Goal: Find specific page/section: Find specific page/section

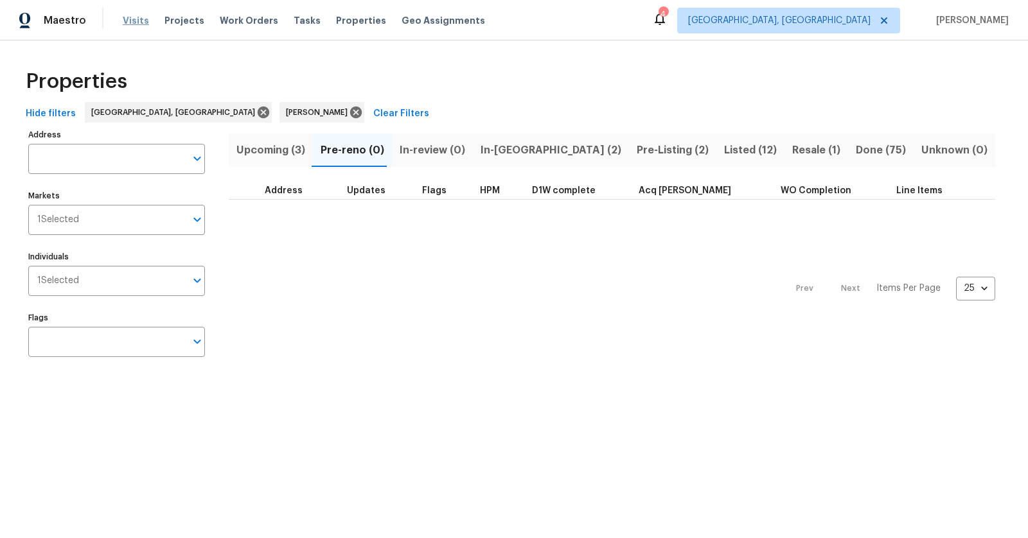
click at [136, 22] on span "Visits" at bounding box center [136, 20] width 26 height 13
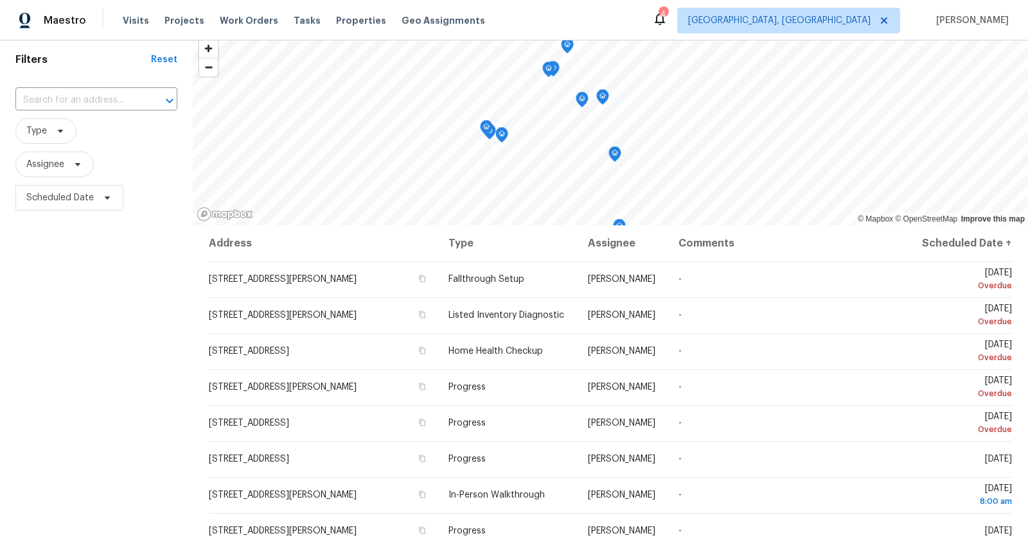
scroll to position [63, 0]
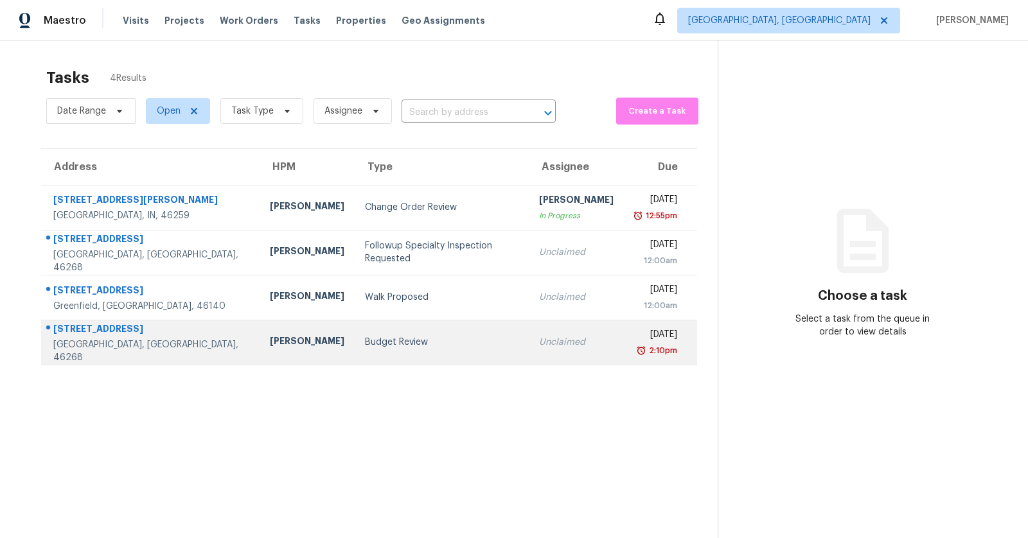
click at [101, 337] on div "9449 Maple Way" at bounding box center [151, 330] width 196 height 16
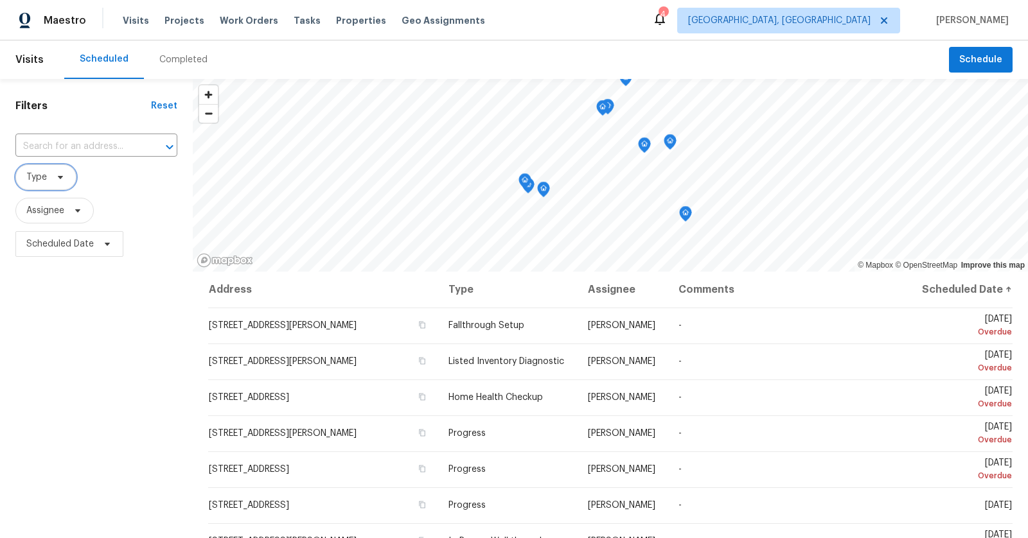
click at [55, 180] on icon at bounding box center [60, 177] width 10 height 10
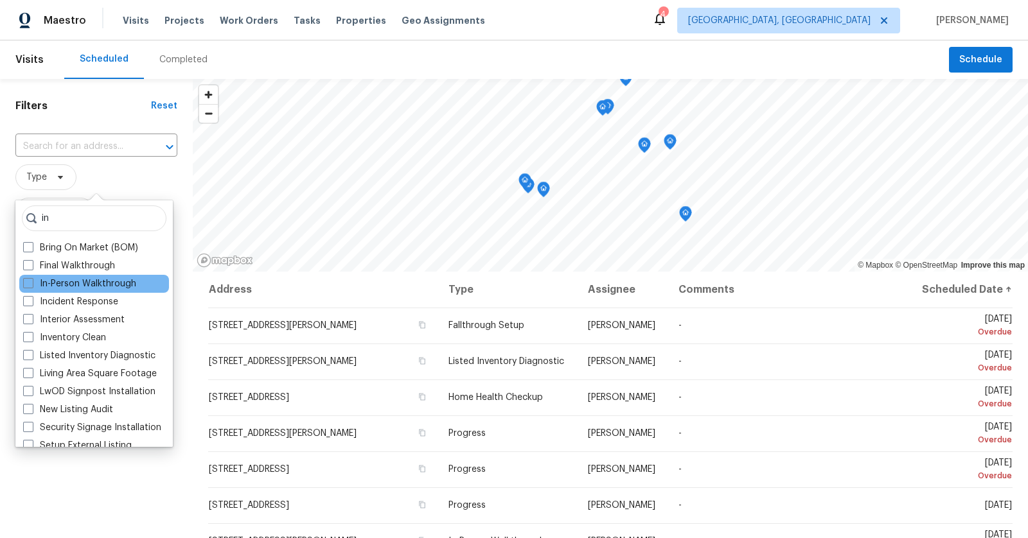
type input "in"
click at [102, 275] on div "In-Person Walkthrough" at bounding box center [94, 284] width 150 height 18
click at [107, 280] on label "In-Person Walkthrough" at bounding box center [79, 283] width 113 height 13
click at [31, 280] on input "In-Person Walkthrough" at bounding box center [27, 281] width 8 height 8
checkbox input "true"
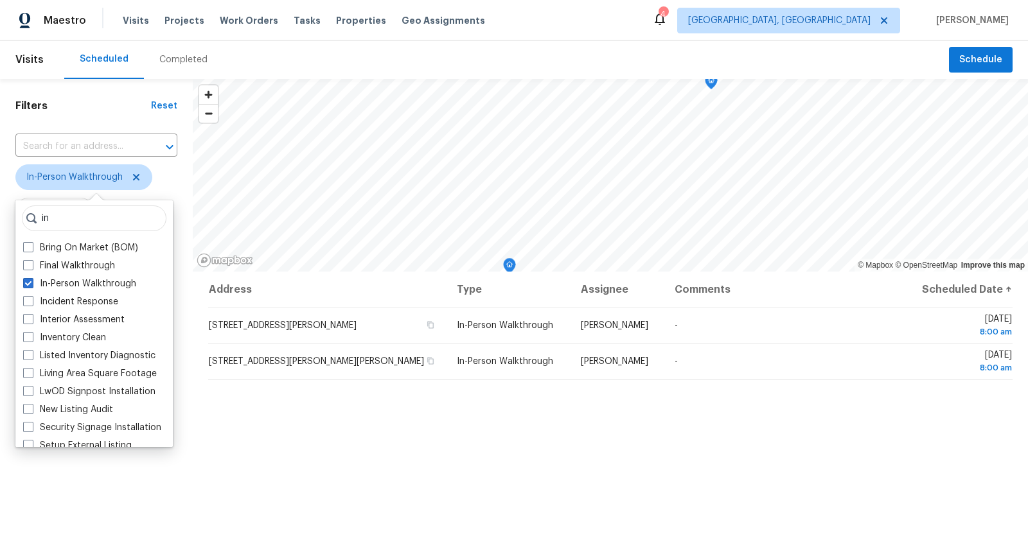
click at [342, 421] on div "Address Type Assignee Comments Scheduled Date ↑ [STREET_ADDRESS][PERSON_NAME] I…" at bounding box center [610, 487] width 835 height 430
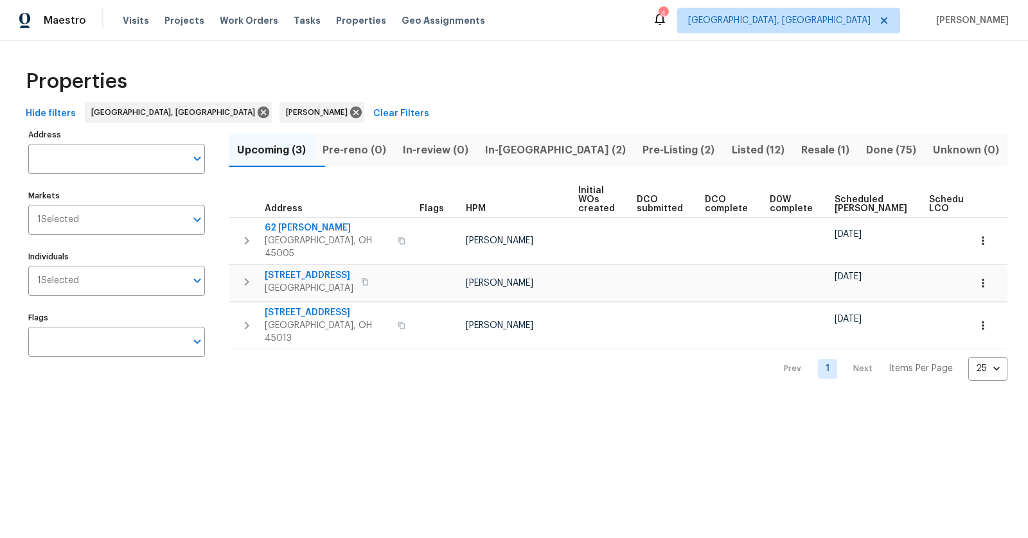
click at [543, 148] on span "In-reno (2)" at bounding box center [555, 150] width 142 height 18
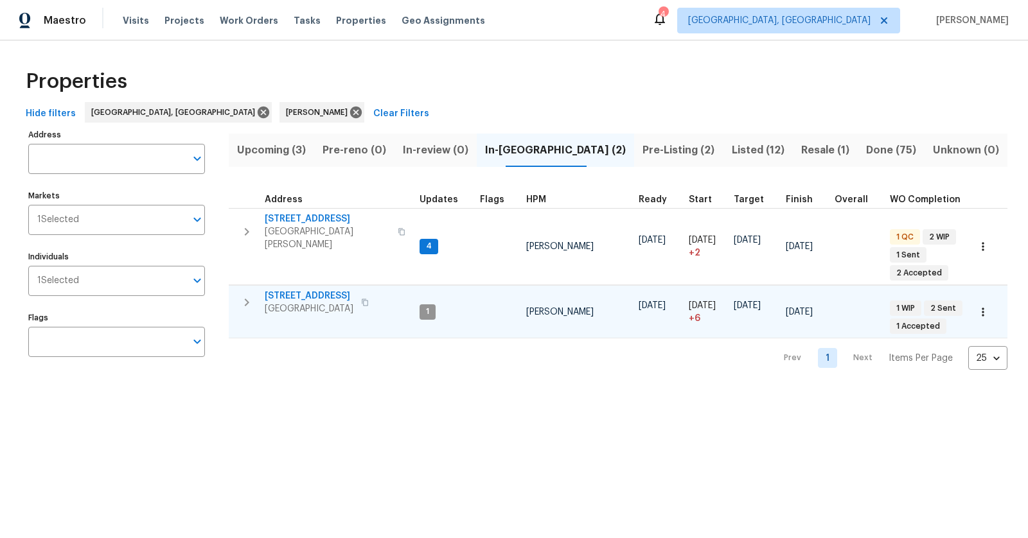
click at [369, 294] on button "button" at bounding box center [364, 303] width 15 height 18
click at [280, 303] on span "Maineville, OH 45039" at bounding box center [309, 309] width 89 height 13
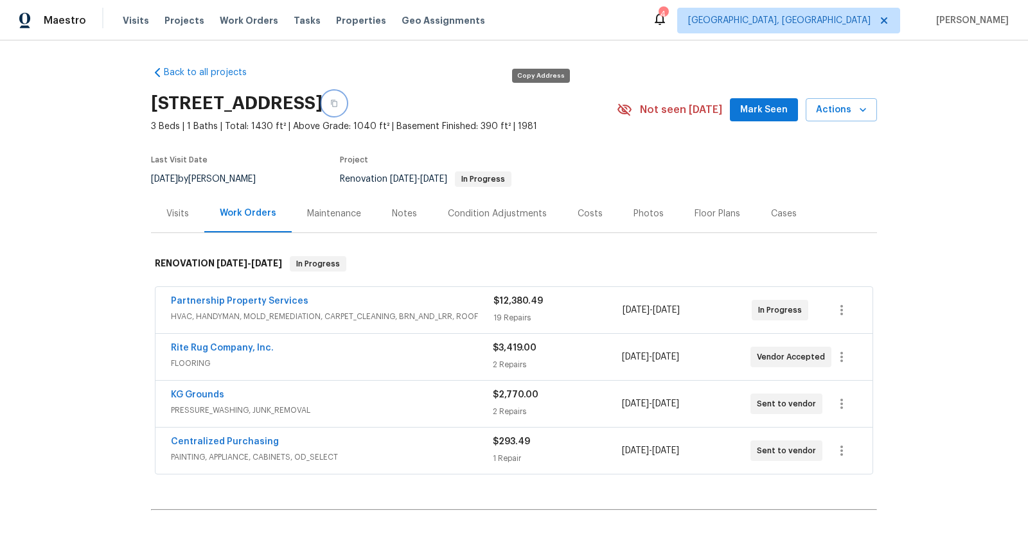
click at [338, 101] on icon "button" at bounding box center [334, 104] width 8 height 8
